Goal: Browse casually

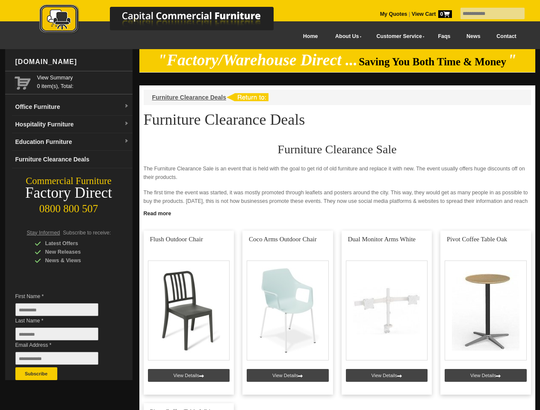
click at [487, 14] on input "text" at bounding box center [492, 14] width 64 height 12
click at [63, 336] on input "Last Name *" at bounding box center [56, 334] width 83 height 13
click at [36, 374] on button "Subscribe" at bounding box center [36, 374] width 42 height 13
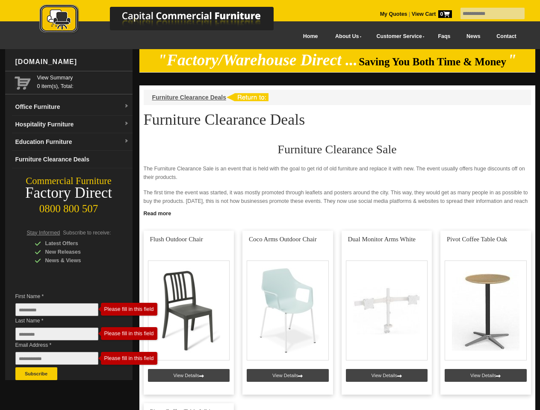
click at [337, 213] on link "Read more" at bounding box center [337, 212] width 396 height 11
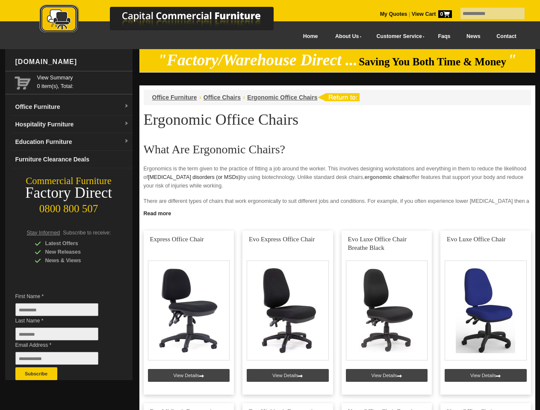
click at [487, 14] on input "text" at bounding box center [492, 14] width 64 height 12
click at [63, 336] on input "Last Name *" at bounding box center [56, 334] width 83 height 13
click at [36, 374] on button "Subscribe" at bounding box center [36, 374] width 42 height 13
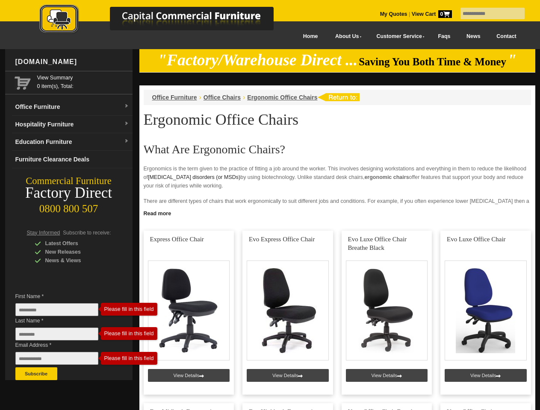
click at [337, 213] on link "Read more" at bounding box center [337, 212] width 396 height 11
